Goal: Communication & Community: Answer question/provide support

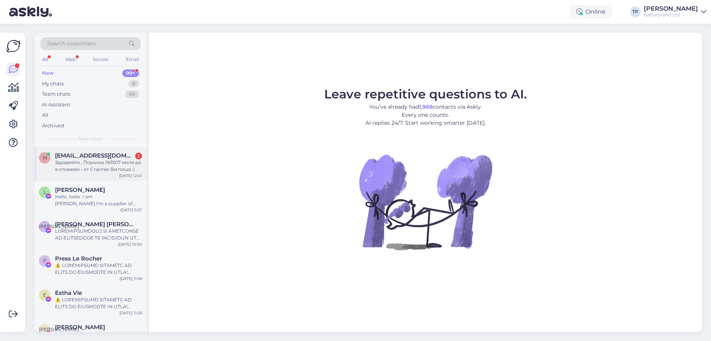
click at [86, 160] on div "Здравейте , Поръчка 061507 моля да я откажем - от Стантек Ви пиша :)" at bounding box center [98, 166] width 87 height 14
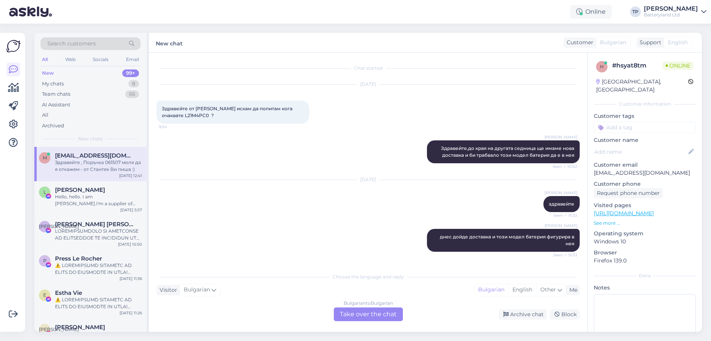
scroll to position [547, 0]
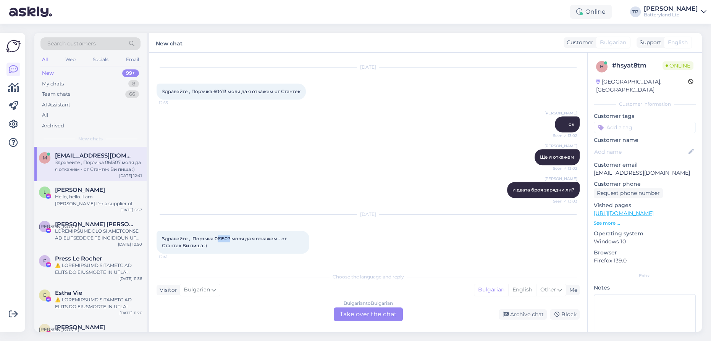
drag, startPoint x: 217, startPoint y: 238, endPoint x: 231, endPoint y: 239, distance: 13.8
click at [231, 239] on span "Здравейте , Поръчка 061507 моля да я откажем - от Стантек Ви пиша :)" at bounding box center [225, 242] width 126 height 13
copy span "61507"
click at [353, 310] on div "Bulgarian to Bulgarian Take over the chat" at bounding box center [368, 315] width 69 height 14
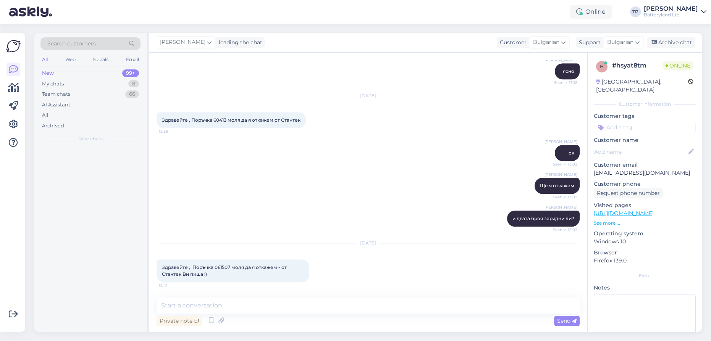
scroll to position [519, 0]
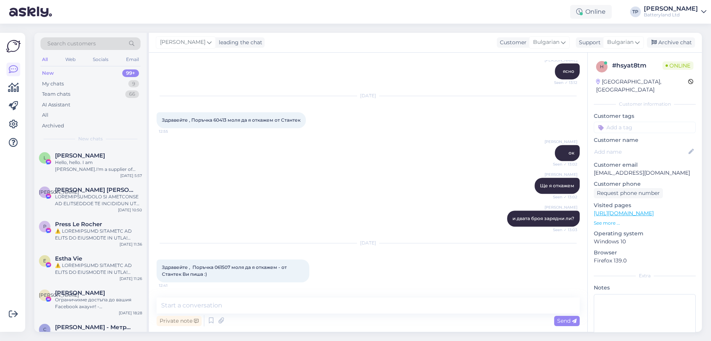
click at [250, 316] on div "Private note Send" at bounding box center [368, 321] width 423 height 15
click at [249, 307] on textarea at bounding box center [368, 306] width 423 height 16
type textarea "Ок"
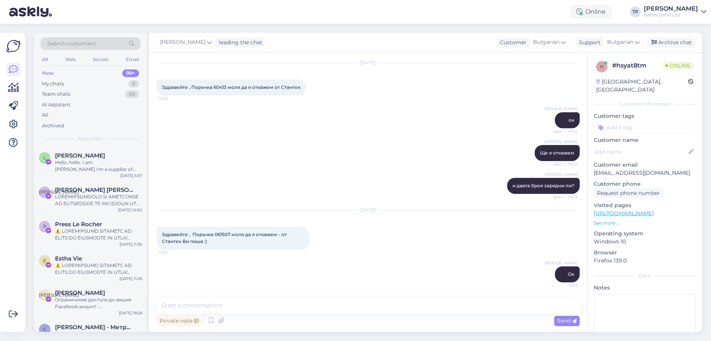
click at [171, 134] on div "[PERSON_NAME] ок Seen ✓ 13:02" at bounding box center [368, 120] width 423 height 33
